Goal: Task Accomplishment & Management: Use online tool/utility

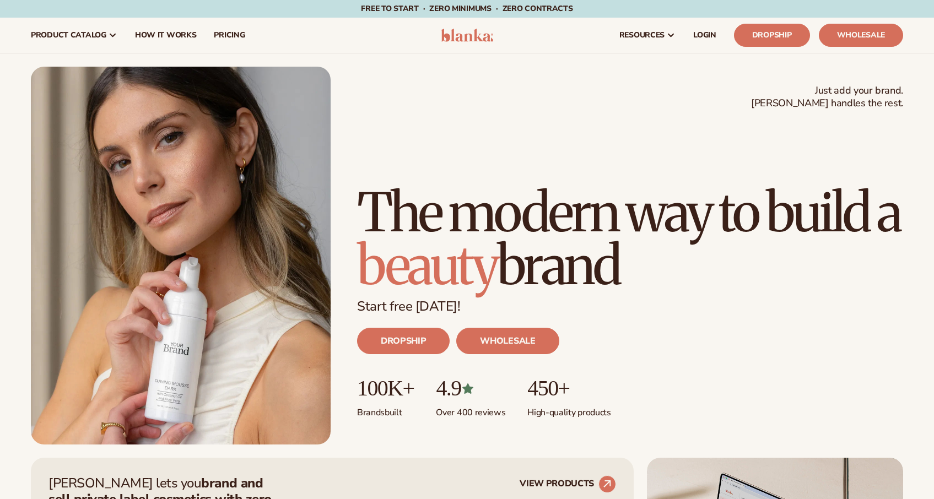
drag, startPoint x: 360, startPoint y: 144, endPoint x: 658, endPoint y: 250, distance: 316.2
click at [658, 250] on h1 "The modern way to build a beauty brand" at bounding box center [630, 239] width 546 height 106
click at [715, 283] on h1 "The modern way to build a beauty brand" at bounding box center [630, 239] width 546 height 106
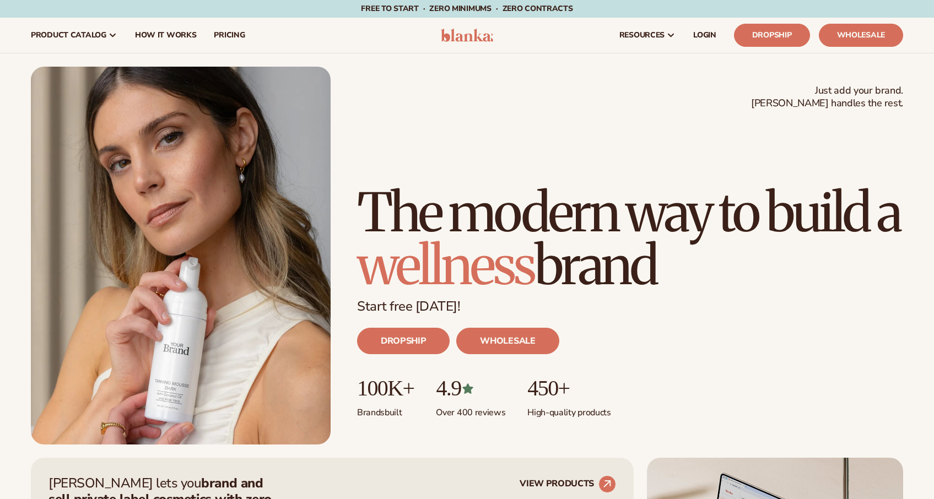
drag, startPoint x: 715, startPoint y: 282, endPoint x: 352, endPoint y: 148, distance: 387.2
click at [352, 148] on div "Just add your brand. Blanka handles the rest. beauty,[MEDICAL_DATA],wellness,ma…" at bounding box center [467, 256] width 873 height 378
click at [353, 149] on div "Just add your brand. Blanka handles the rest. beauty,[MEDICAL_DATA],wellness,ma…" at bounding box center [467, 256] width 873 height 378
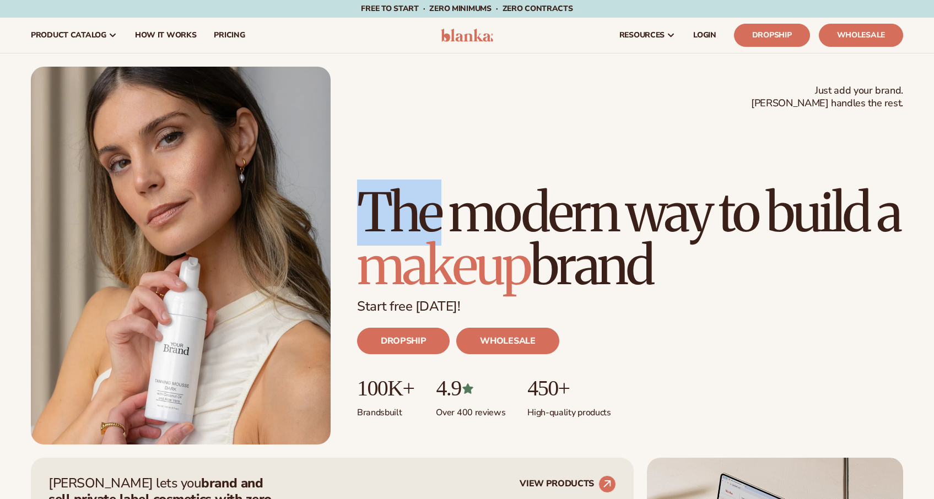
click at [356, 152] on div "Just add your brand. Blanka handles the rest. beauty,[MEDICAL_DATA],wellness,ma…" at bounding box center [467, 256] width 873 height 378
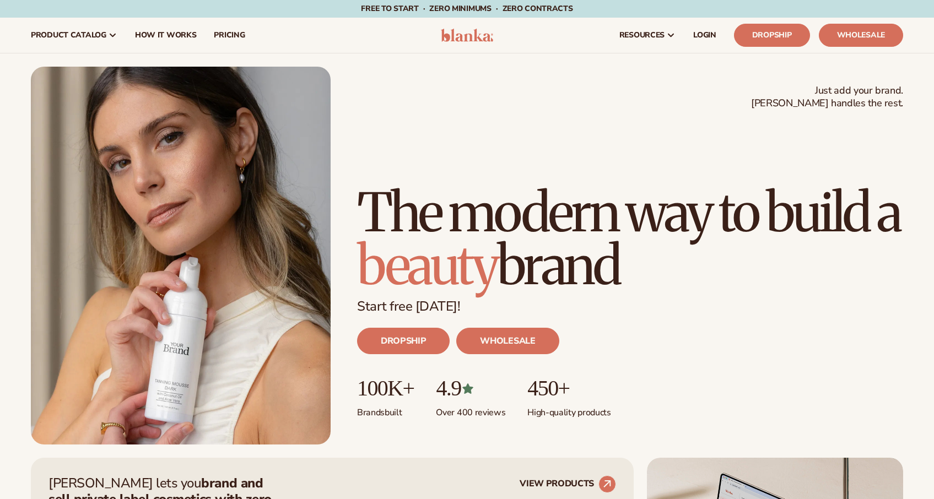
drag, startPoint x: 359, startPoint y: 150, endPoint x: 712, endPoint y: 268, distance: 371.4
click at [712, 268] on h1 "The modern way to build a beauty brand" at bounding box center [630, 239] width 546 height 106
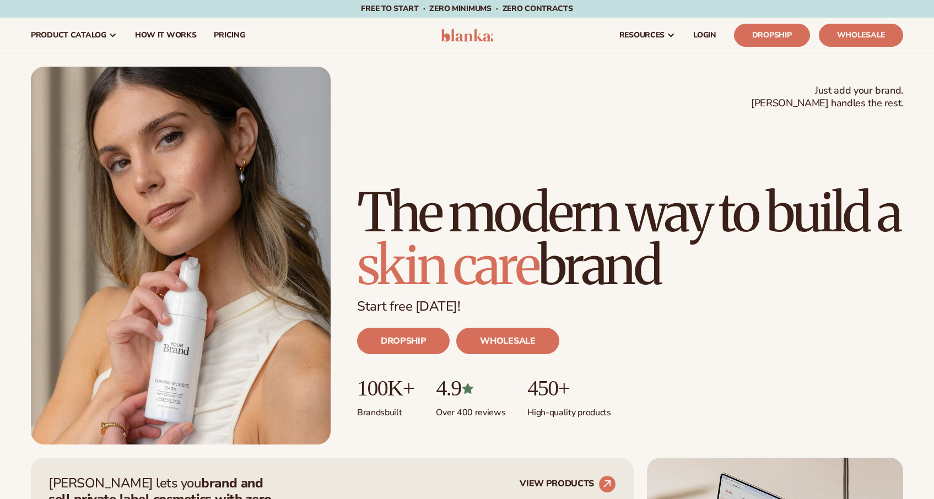
click at [737, 293] on div "Start free [DATE]!" at bounding box center [630, 303] width 546 height 23
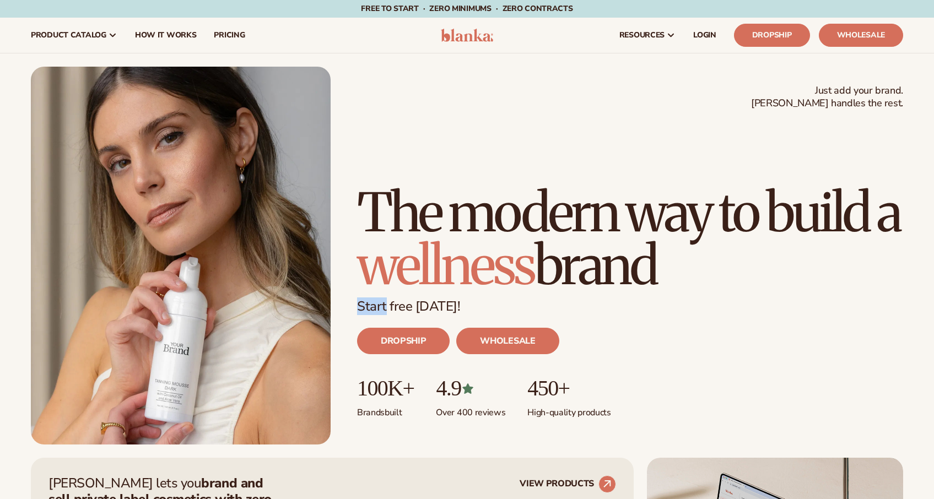
drag, startPoint x: 690, startPoint y: 282, endPoint x: 322, endPoint y: 112, distance: 404.7
click at [322, 112] on div "Just add your brand. Blanka handles the rest. beauty,[MEDICAL_DATA],wellness,ma…" at bounding box center [467, 256] width 873 height 378
click at [687, 202] on h1 "The modern way to build a wellness brand" at bounding box center [630, 239] width 546 height 106
